Goal: Communication & Community: Answer question/provide support

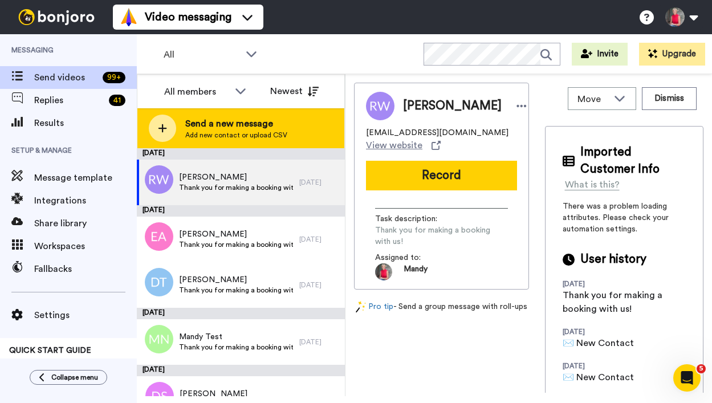
click at [217, 128] on span "Send a new message" at bounding box center [236, 124] width 102 height 14
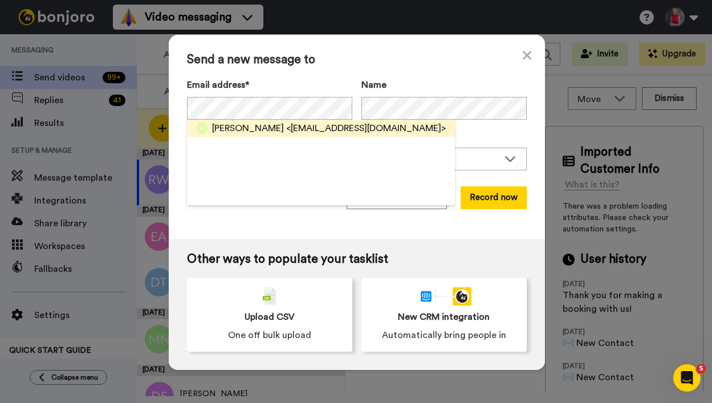
click at [251, 127] on span "Selena Black" at bounding box center [248, 128] width 72 height 14
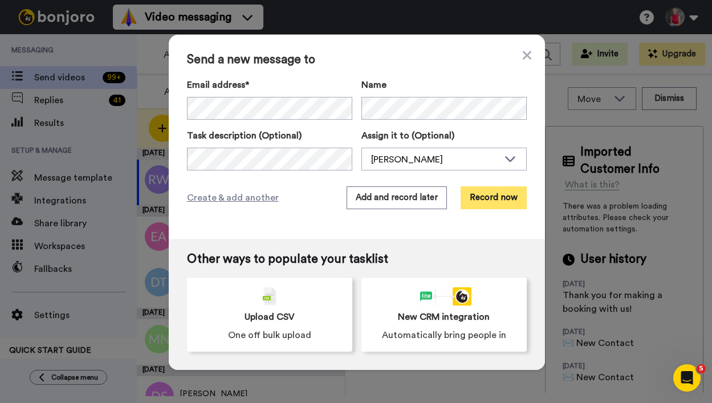
click at [472, 195] on button "Record now" at bounding box center [494, 197] width 66 height 23
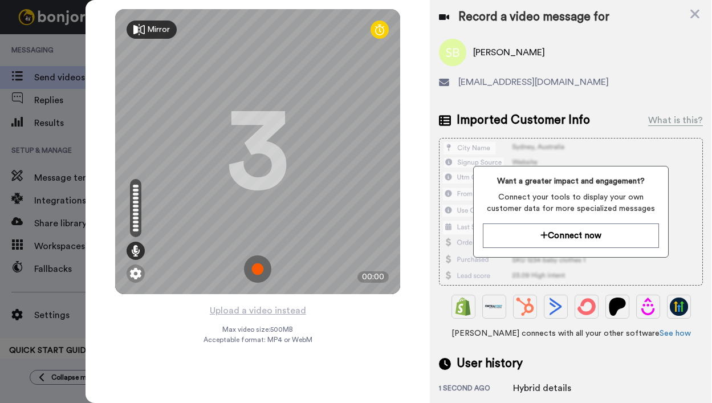
click at [260, 266] on img at bounding box center [257, 268] width 27 height 27
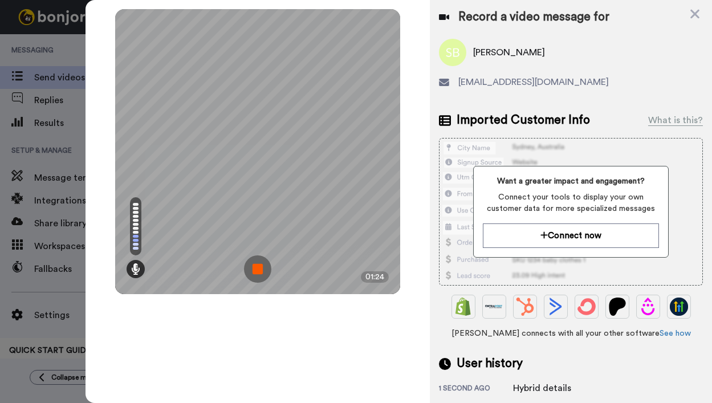
click at [264, 268] on img at bounding box center [257, 268] width 27 height 27
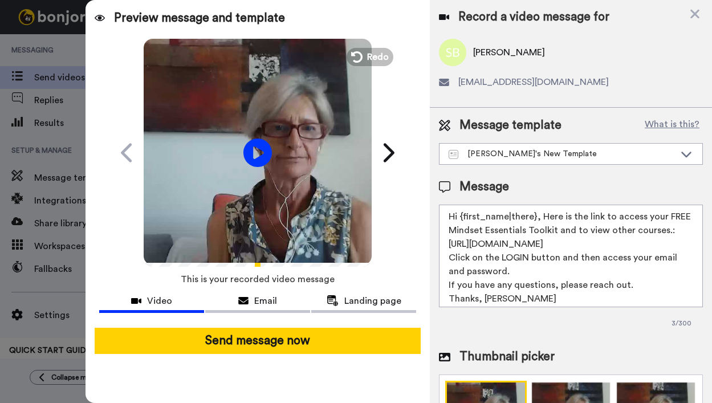
drag, startPoint x: 540, startPoint y: 216, endPoint x: 517, endPoint y: 288, distance: 76.1
click at [517, 288] on textarea "Hi {first_name|there}, Here is the link to access your FREE Mindset Essentials …" at bounding box center [571, 256] width 264 height 103
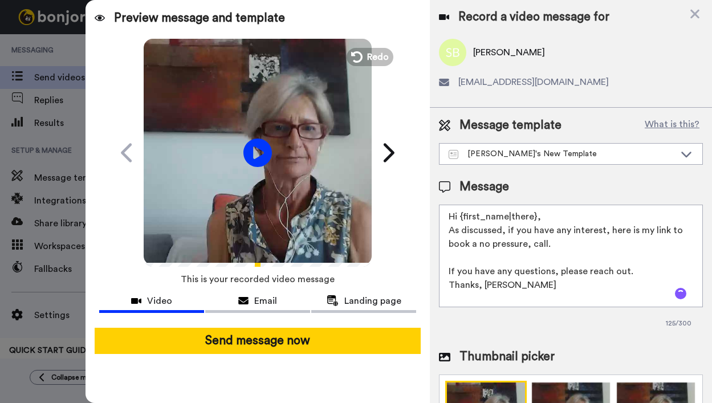
paste textarea "jeatonsinclair@gmail.com"
drag, startPoint x: 547, startPoint y: 259, endPoint x: 447, endPoint y: 258, distance: 99.8
click at [447, 258] on textarea "Hi {first_name|there}, As discussed, if you have any interest, here is my link …" at bounding box center [571, 256] width 264 height 103
paste textarea "https://bookme.name/mandynapier/lite/complimentary-strategy-session"
click at [556, 245] on textarea "Hi {first_name|there}, As discussed, if you have any interest, here is my link …" at bounding box center [571, 256] width 264 height 103
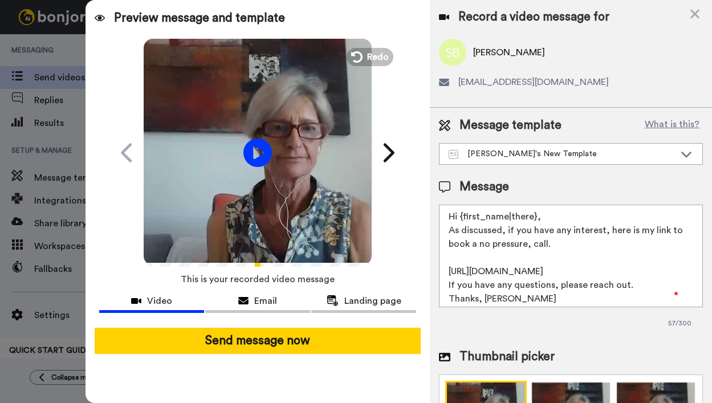
click at [537, 284] on textarea "Hi {first_name|there}, As discussed, if you have any interest, here is my link …" at bounding box center [571, 256] width 264 height 103
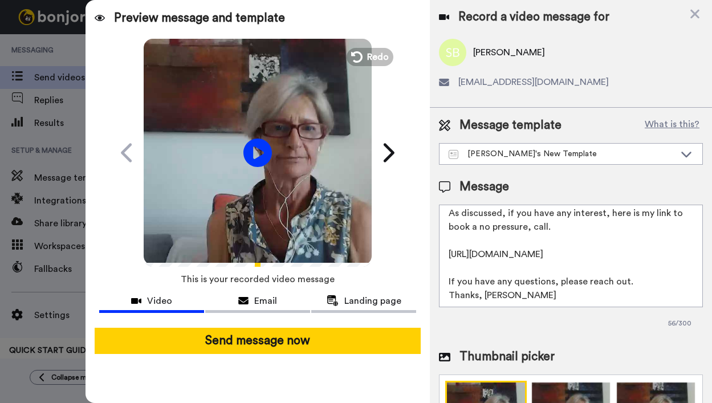
scroll to position [31, 0]
drag, startPoint x: 451, startPoint y: 282, endPoint x: 627, endPoint y: 282, distance: 175.6
click at [627, 282] on textarea "Hi {first_name|there}, As discussed, if you have any interest, here is my link …" at bounding box center [571, 256] width 264 height 103
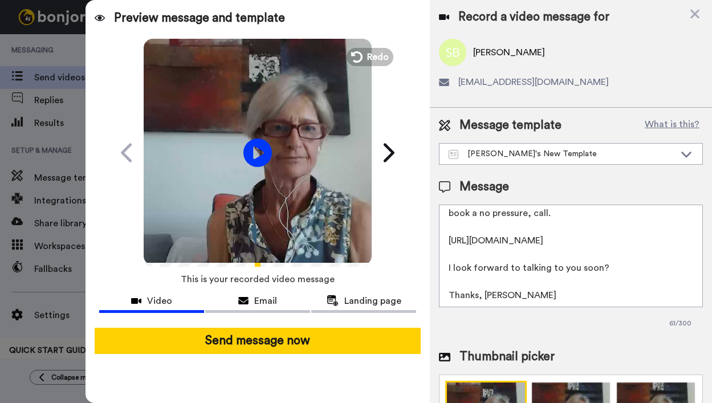
scroll to position [44, 0]
click at [575, 293] on textarea "Hi {first_name|there}, As discussed, if you have any interest, here is my link …" at bounding box center [571, 256] width 264 height 103
click at [483, 295] on textarea "Hi {first_name|there}, As discussed, if you have any interest, here is my link …" at bounding box center [571, 256] width 264 height 103
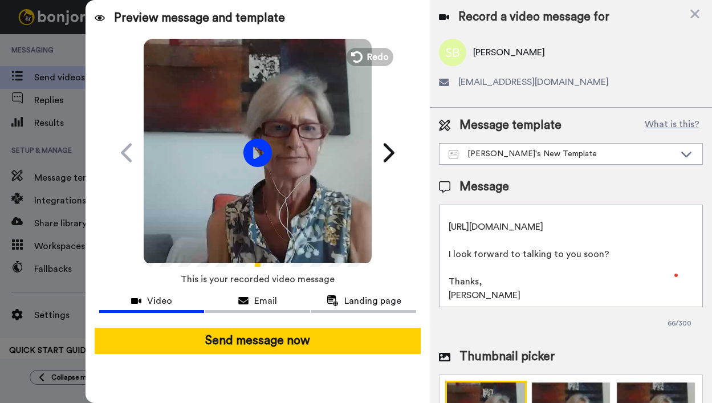
scroll to position [111, 0]
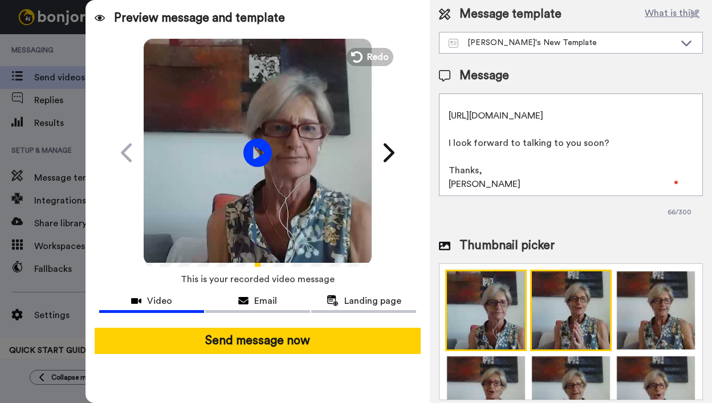
type textarea "Hi {first_name|there}, As discussed, if you have any interest, here is my link …"
click at [549, 308] on img at bounding box center [571, 311] width 82 height 82
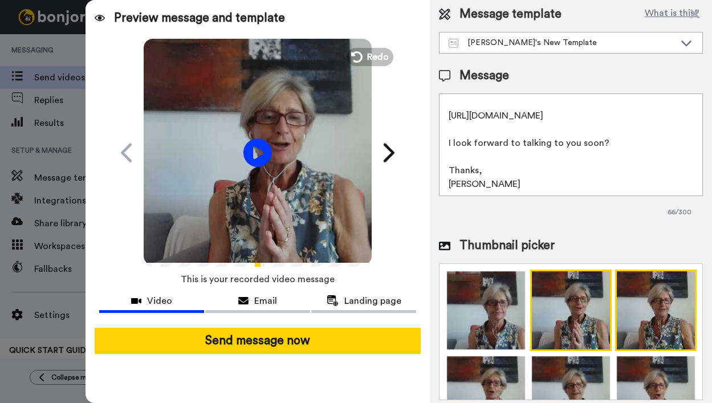
click at [644, 304] on img at bounding box center [656, 311] width 82 height 82
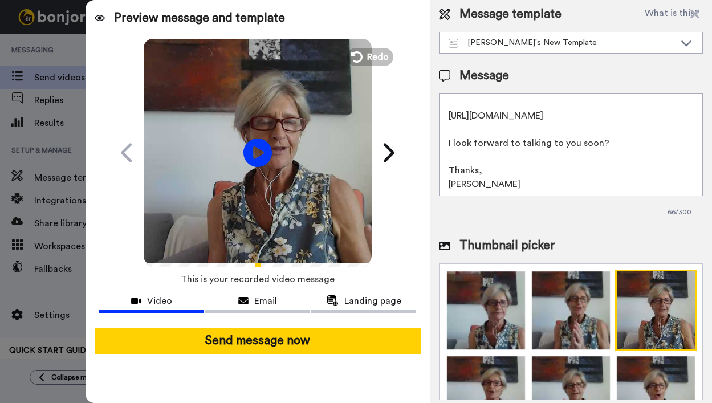
scroll to position [105, 0]
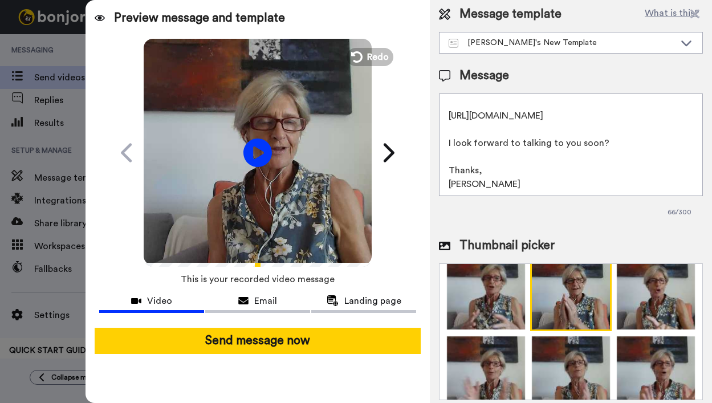
click at [557, 286] on img at bounding box center [571, 291] width 82 height 82
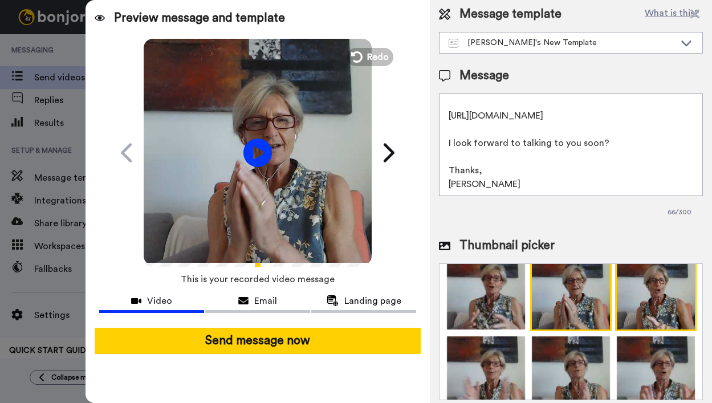
click at [639, 283] on img at bounding box center [656, 291] width 82 height 82
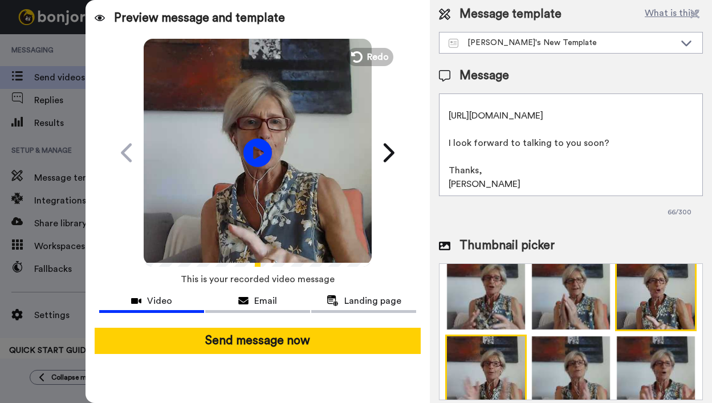
drag, startPoint x: 479, startPoint y: 352, endPoint x: 501, endPoint y: 349, distance: 21.9
click at [480, 352] on img at bounding box center [486, 376] width 82 height 82
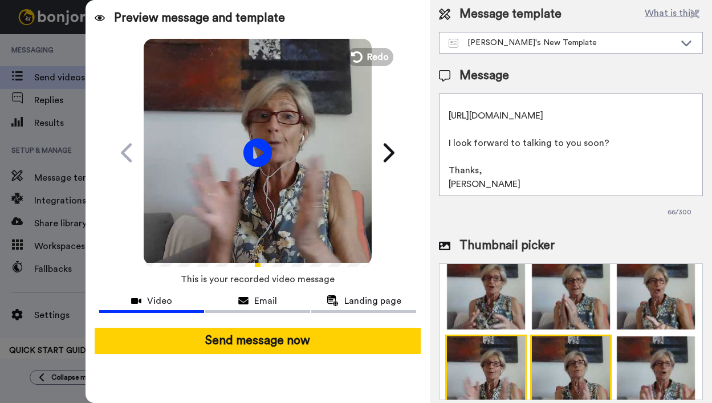
click at [565, 347] on img at bounding box center [571, 376] width 82 height 82
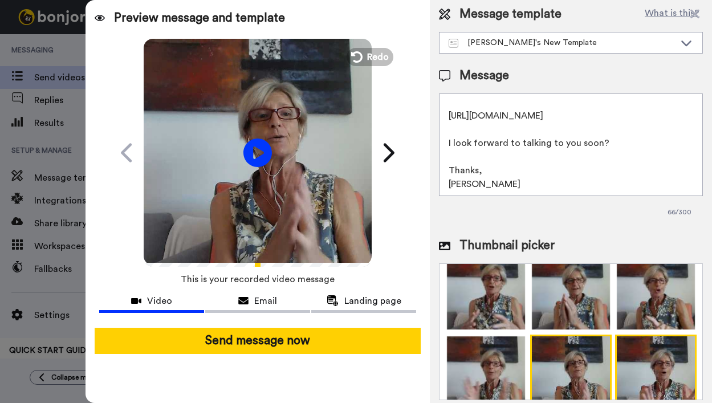
click at [641, 351] on img at bounding box center [656, 376] width 82 height 82
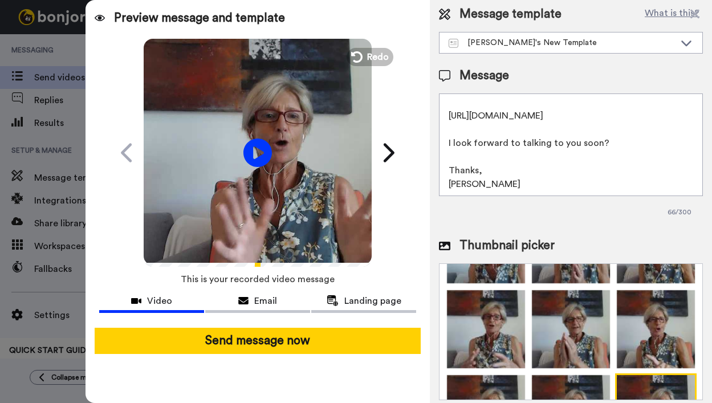
scroll to position [0, 0]
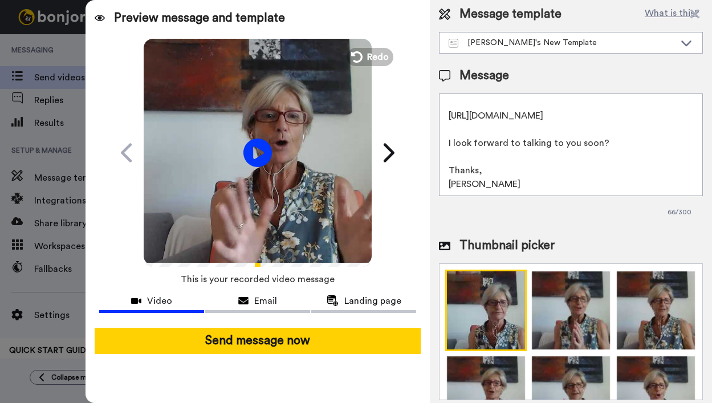
click at [486, 312] on img at bounding box center [486, 311] width 82 height 82
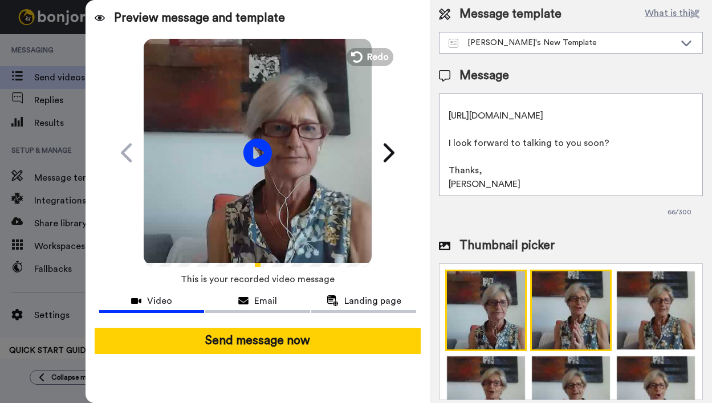
click at [563, 310] on img at bounding box center [571, 311] width 82 height 82
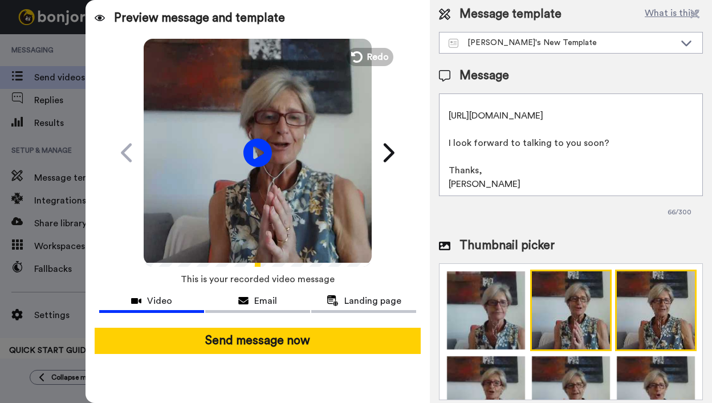
click at [649, 310] on img at bounding box center [656, 311] width 82 height 82
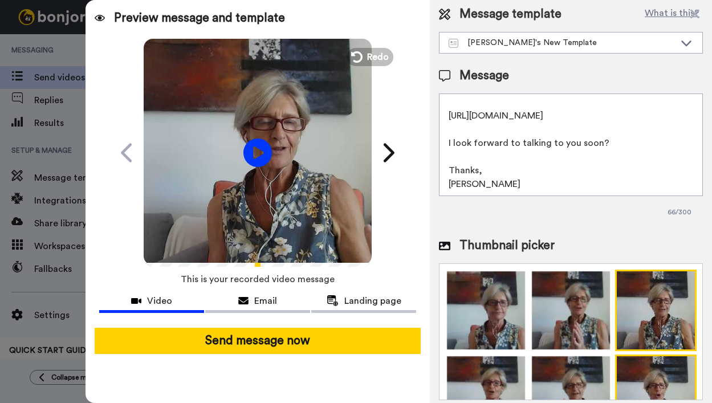
click at [643, 372] on img at bounding box center [656, 396] width 82 height 82
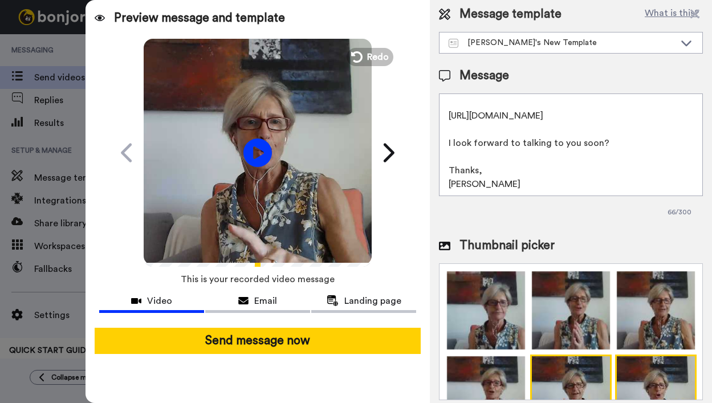
click at [574, 370] on img at bounding box center [571, 396] width 82 height 82
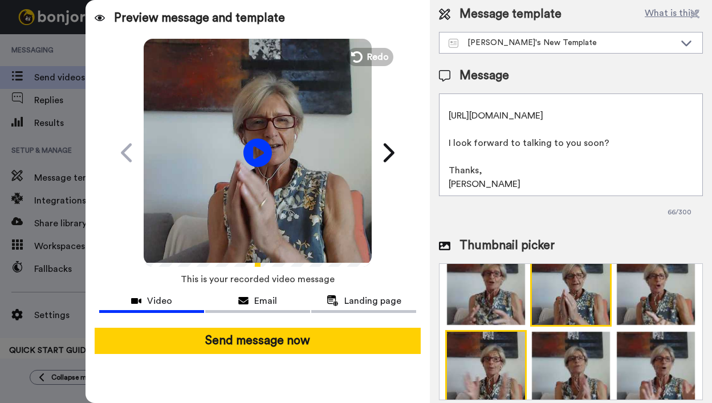
scroll to position [109, 0]
click at [493, 352] on img at bounding box center [486, 371] width 82 height 82
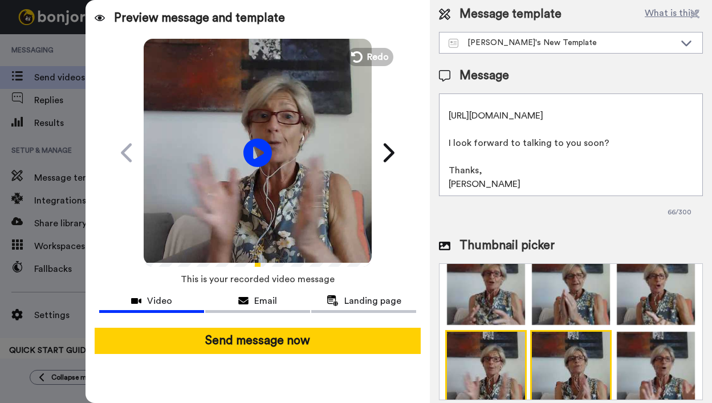
click at [550, 357] on img at bounding box center [571, 371] width 82 height 82
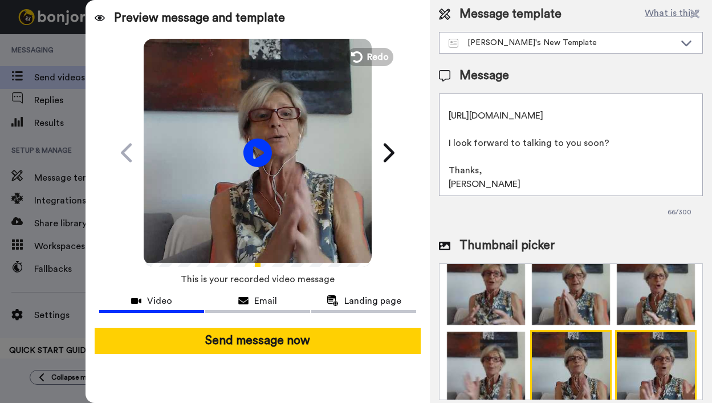
click at [661, 356] on img at bounding box center [656, 371] width 82 height 82
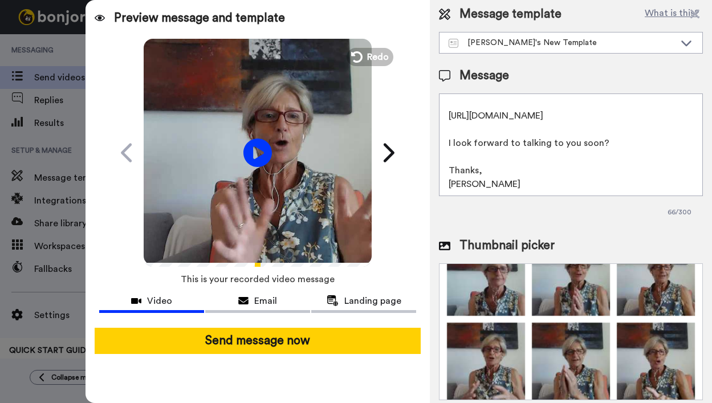
scroll to position [0, 0]
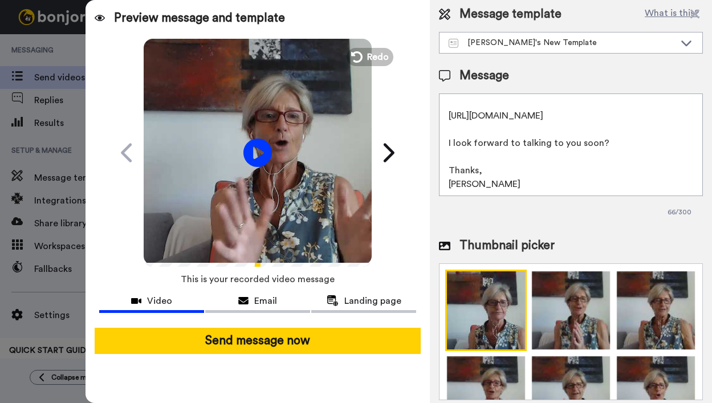
click at [487, 308] on img at bounding box center [486, 311] width 82 height 82
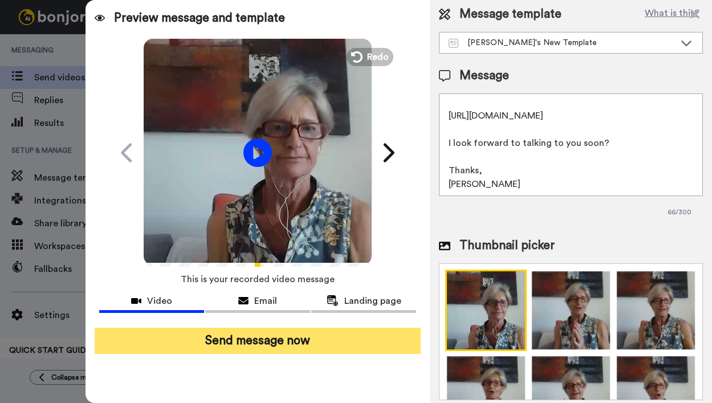
click at [274, 340] on button "Send message now" at bounding box center [258, 341] width 327 height 26
